Goal: Task Accomplishment & Management: Complete application form

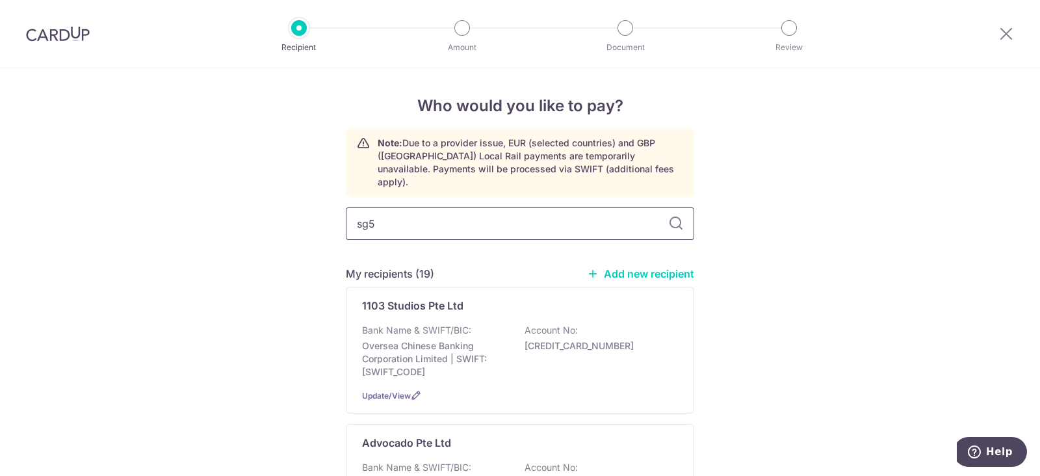
type input "sg5"
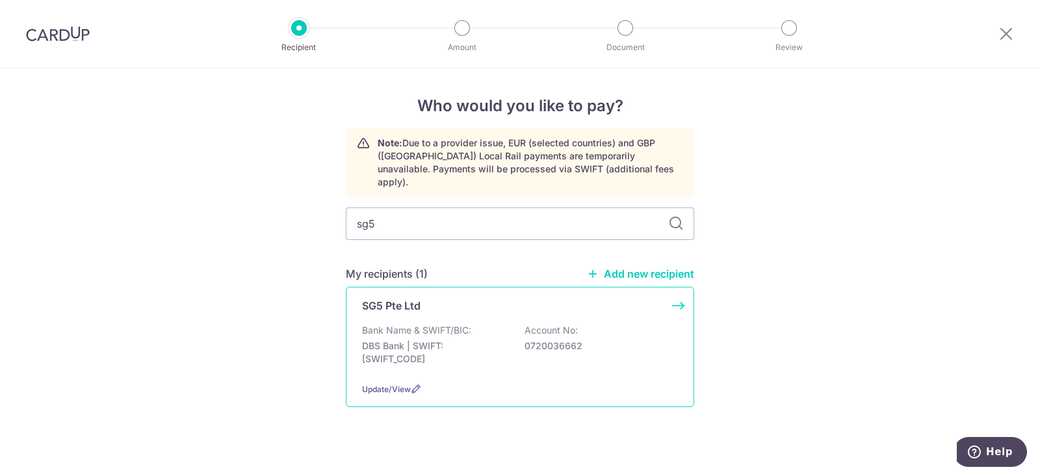
click at [554, 304] on div "SG5 Pte Ltd Bank Name & SWIFT/BIC: DBS Bank | SWIFT: [SWIFT_CODE] Account No: 0…" at bounding box center [520, 347] width 348 height 120
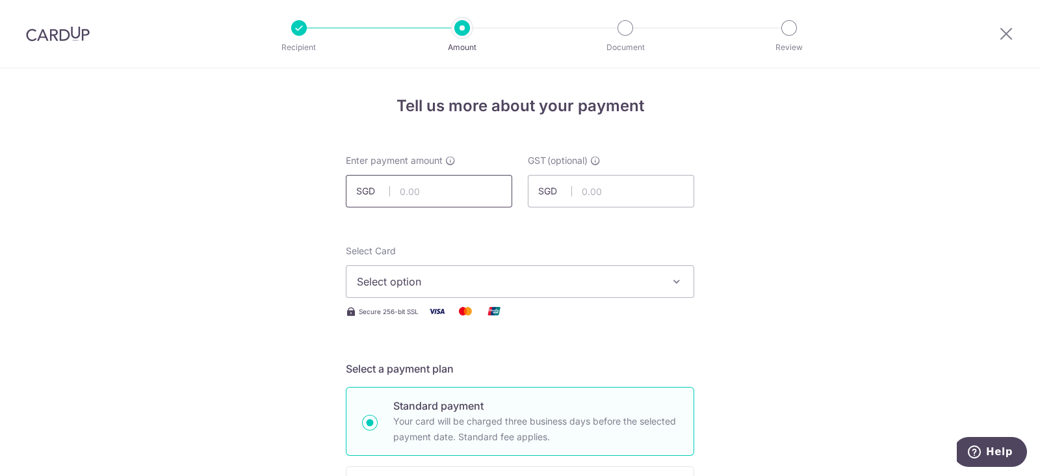
click at [469, 189] on input "text" at bounding box center [429, 191] width 166 height 32
click at [484, 186] on input "text" at bounding box center [429, 191] width 166 height 32
type input "564.51"
click at [678, 275] on icon "button" at bounding box center [676, 281] width 13 height 13
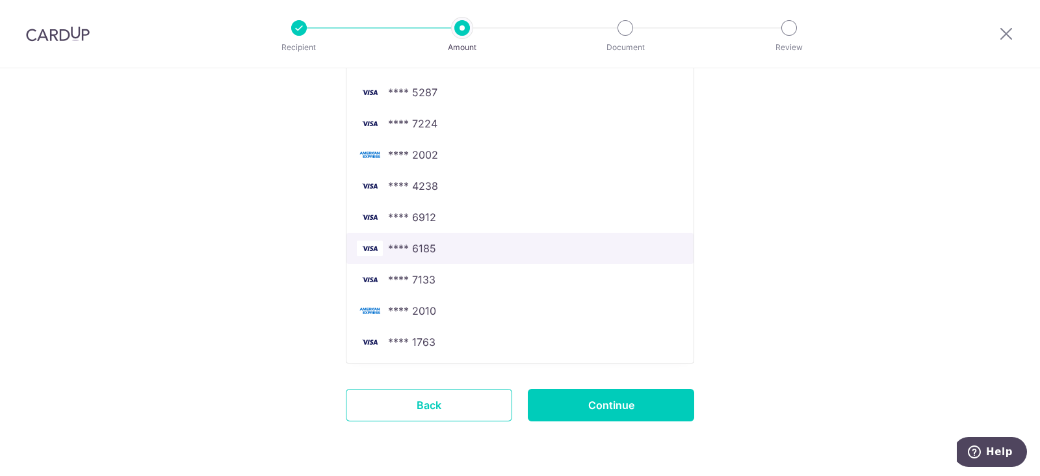
scroll to position [649, 0]
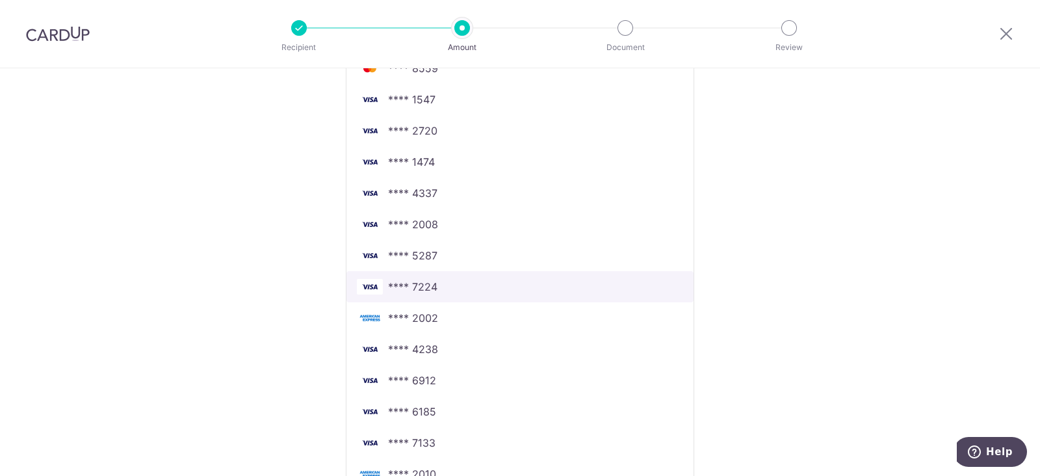
drag, startPoint x: 480, startPoint y: 278, endPoint x: 489, endPoint y: 276, distance: 8.5
click at [480, 279] on span "**** 7224" at bounding box center [520, 287] width 326 height 16
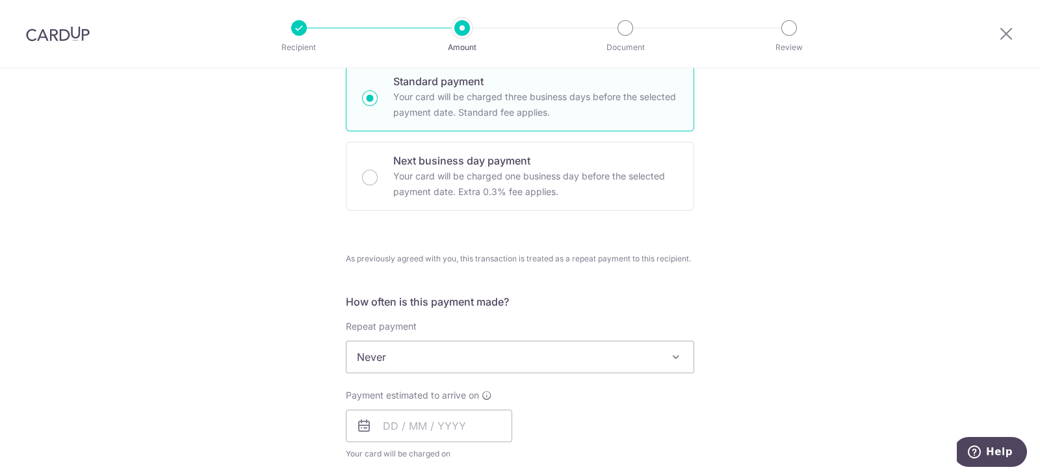
scroll to position [568, 0]
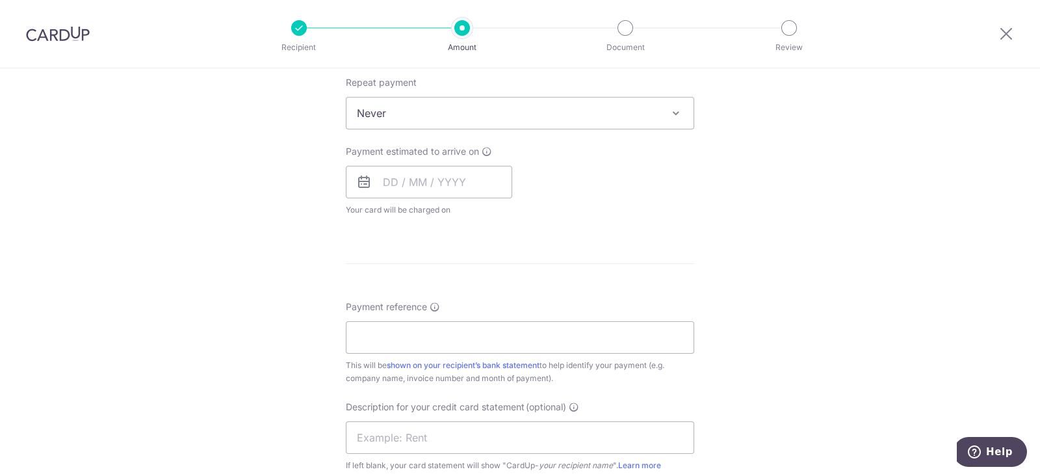
click at [432, 159] on div "Payment estimated to arrive on Your card will be charged on for the first payme…" at bounding box center [429, 180] width 166 height 71
click at [445, 190] on input "text" at bounding box center [429, 182] width 166 height 32
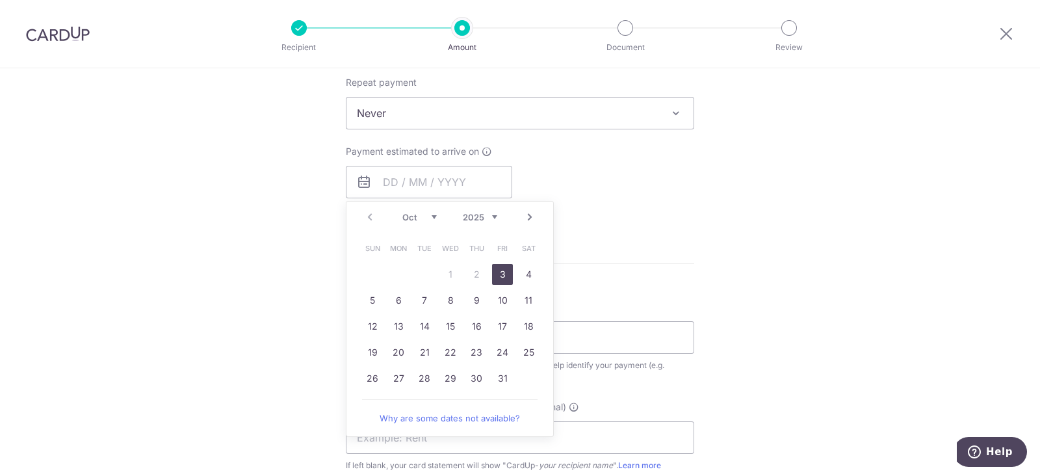
click at [501, 270] on link "3" at bounding box center [502, 274] width 21 height 21
type input "[DATE]"
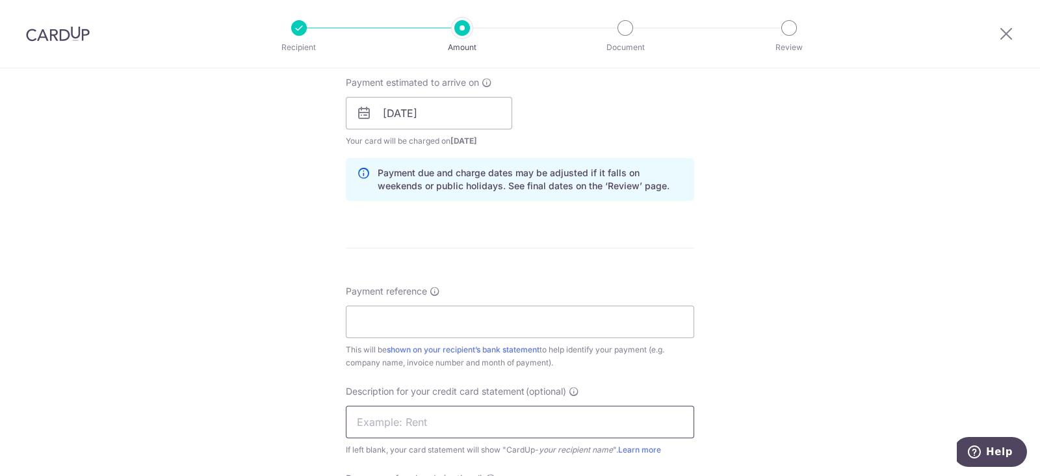
scroll to position [731, 0]
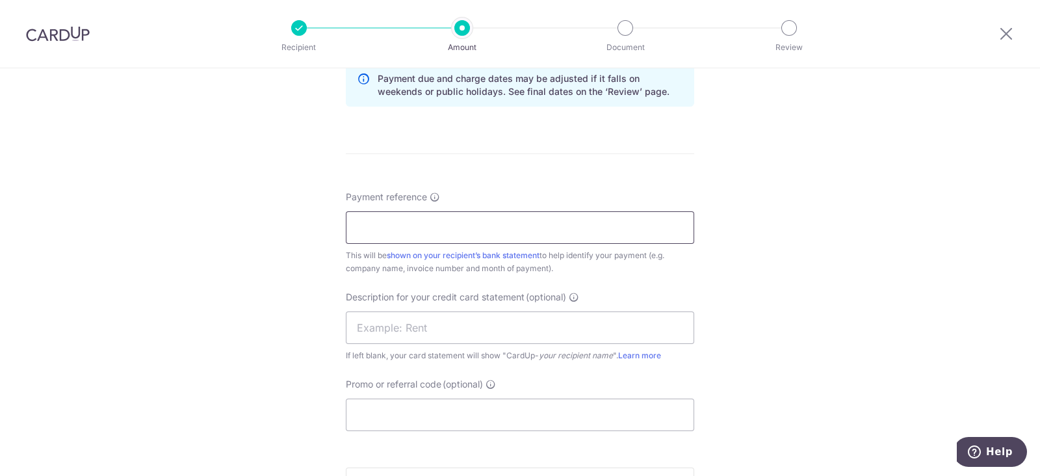
click at [479, 225] on input "Payment reference" at bounding box center [520, 227] width 348 height 32
type input "C09062"
click at [479, 329] on input "text" at bounding box center [520, 327] width 348 height 32
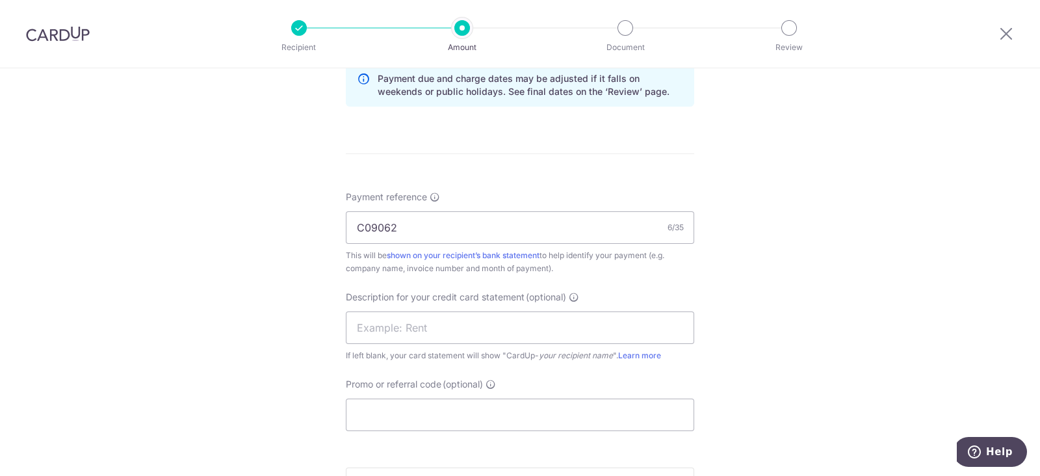
click at [792, 344] on div "Tell us more about your payment Enter payment amount SGD 564.51 564.51 GST (opt…" at bounding box center [520, 18] width 1040 height 1363
click at [580, 328] on input "text" at bounding box center [520, 327] width 348 height 32
type input "SG5 APB"
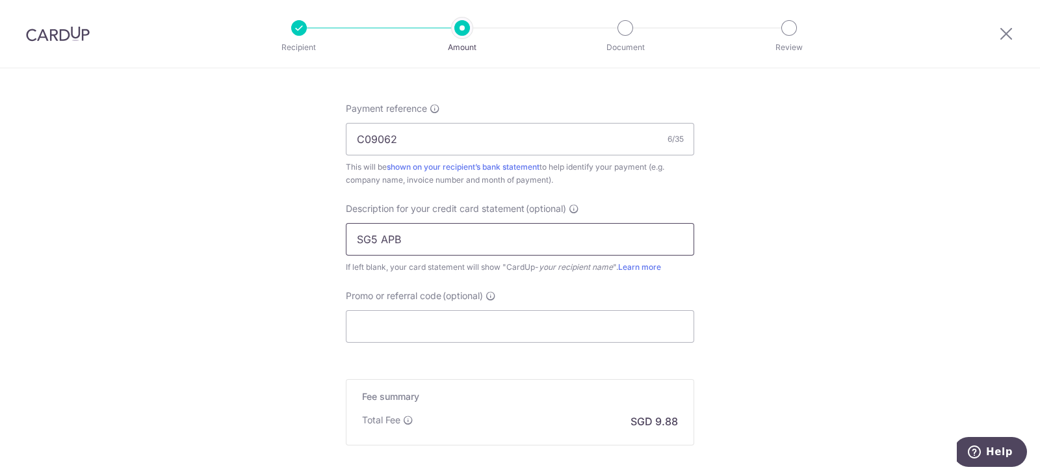
scroll to position [953, 0]
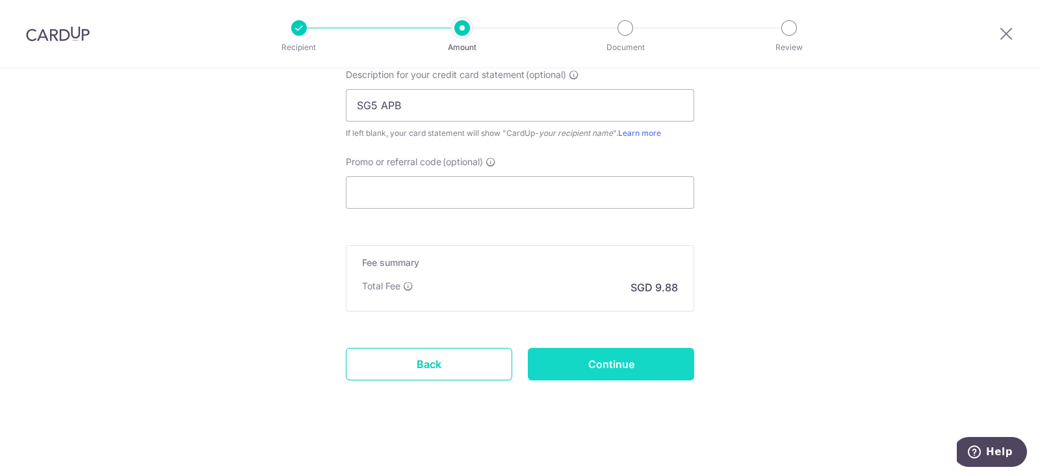
click at [634, 350] on input "Continue" at bounding box center [611, 364] width 166 height 32
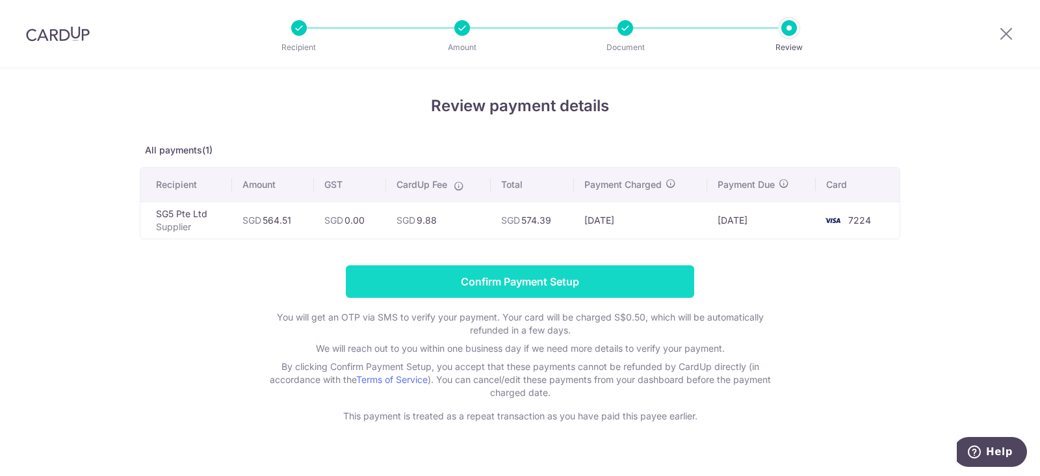
click at [493, 270] on input "Confirm Payment Setup" at bounding box center [520, 281] width 348 height 32
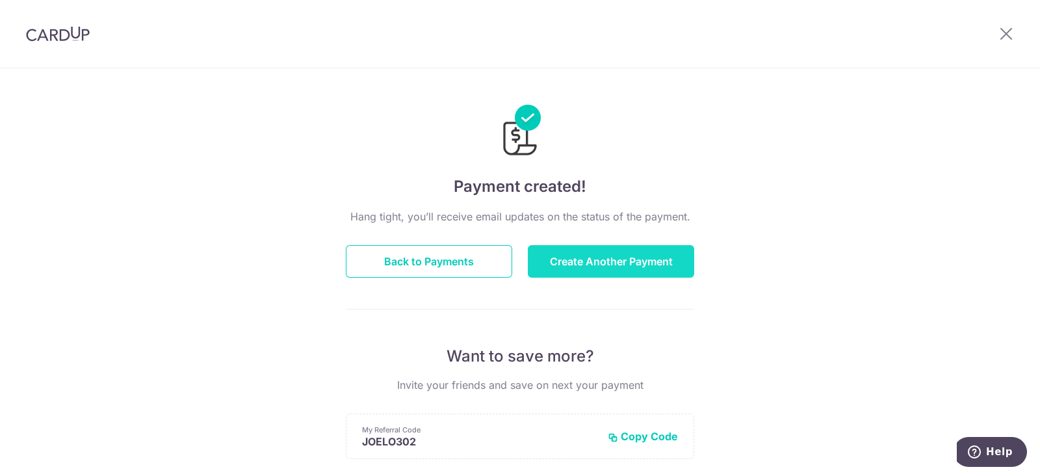
click at [630, 255] on button "Create Another Payment" at bounding box center [611, 261] width 166 height 32
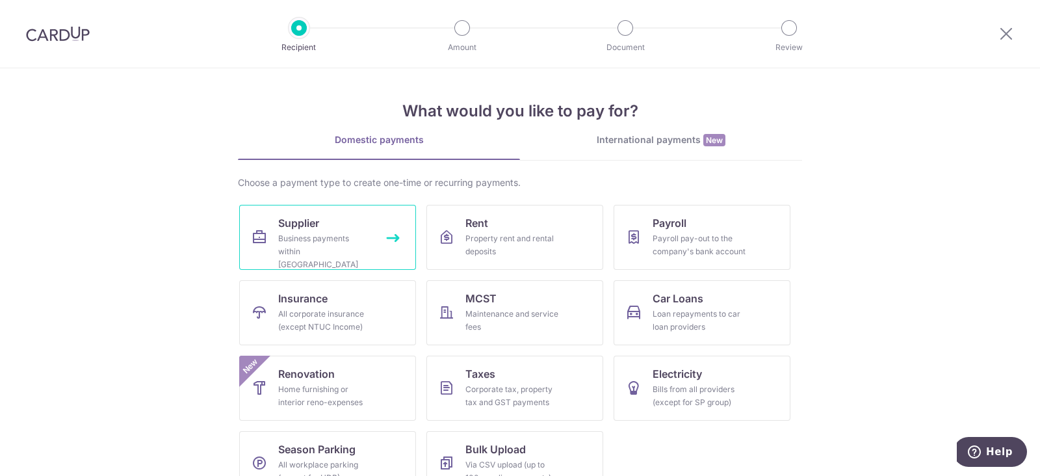
click at [342, 245] on div "Business payments within Singapore" at bounding box center [325, 251] width 94 height 39
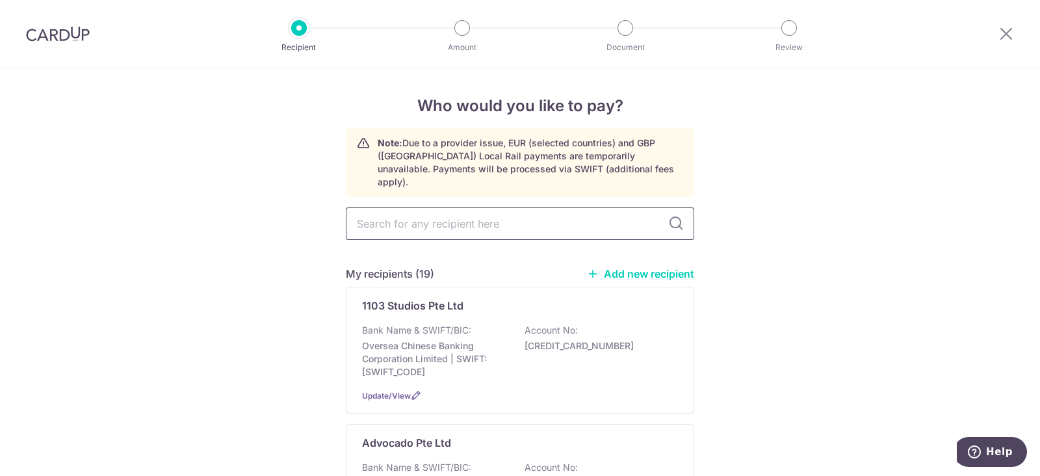
click at [413, 207] on input "text" at bounding box center [520, 223] width 348 height 32
type input "cool"
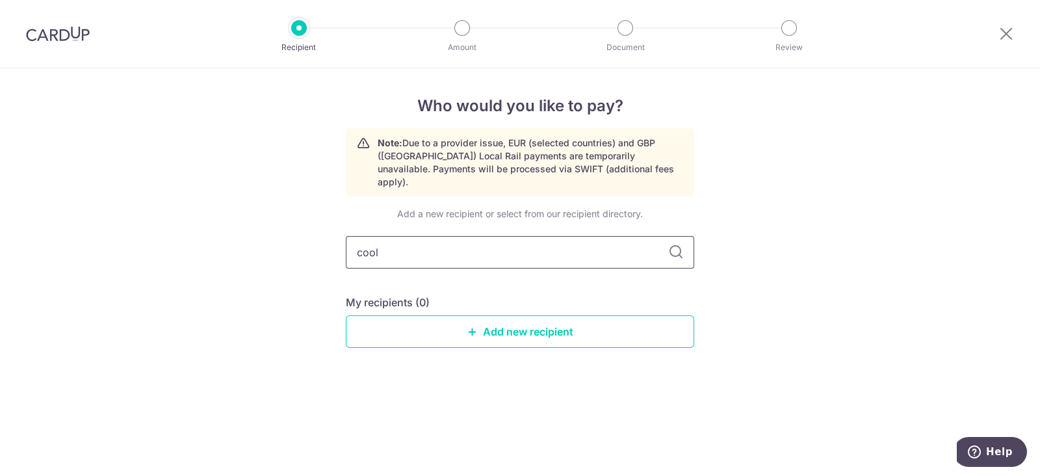
click at [463, 236] on input "cool" at bounding box center [520, 252] width 348 height 32
